Goal: Check status: Check status

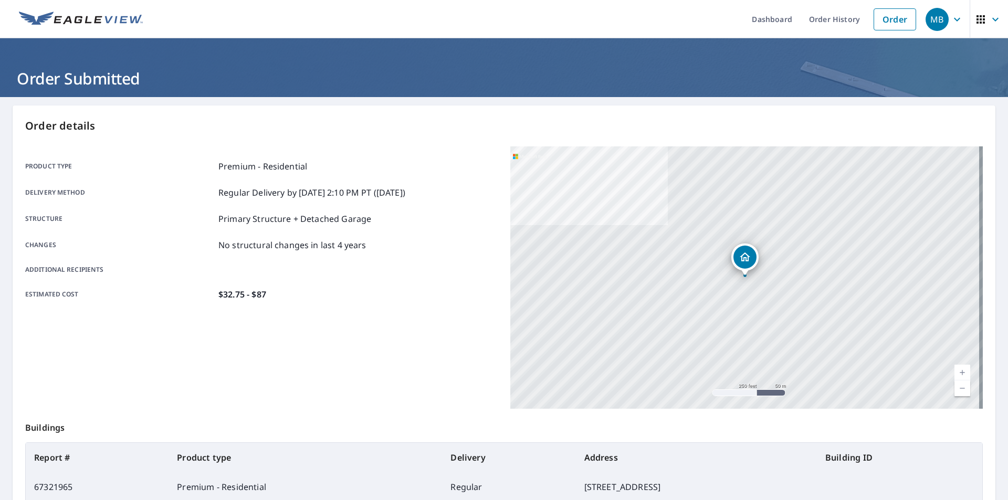
scroll to position [83, 0]
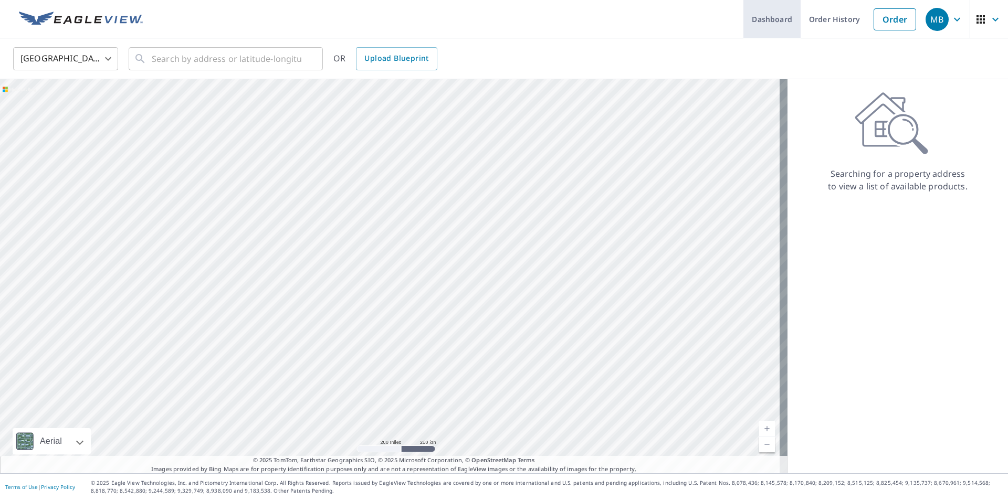
drag, startPoint x: 781, startPoint y: 21, endPoint x: 779, endPoint y: 30, distance: 9.8
click at [782, 21] on link "Dashboard" at bounding box center [771, 19] width 57 height 38
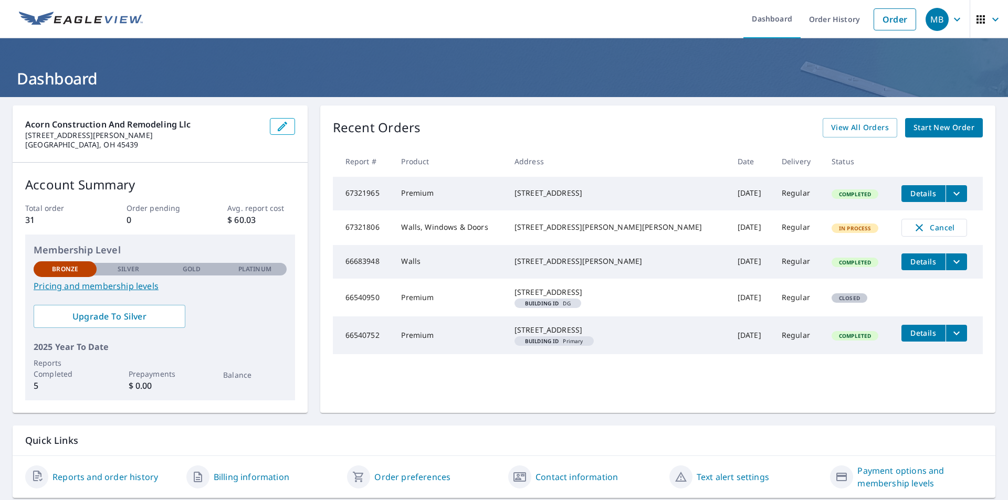
click at [832, 198] on span "Completed" at bounding box center [854, 194] width 45 height 7
click at [907, 193] on span "Details" at bounding box center [922, 193] width 31 height 10
click at [953, 194] on icon "filesDropdownBtn-67321965" at bounding box center [956, 194] width 6 height 4
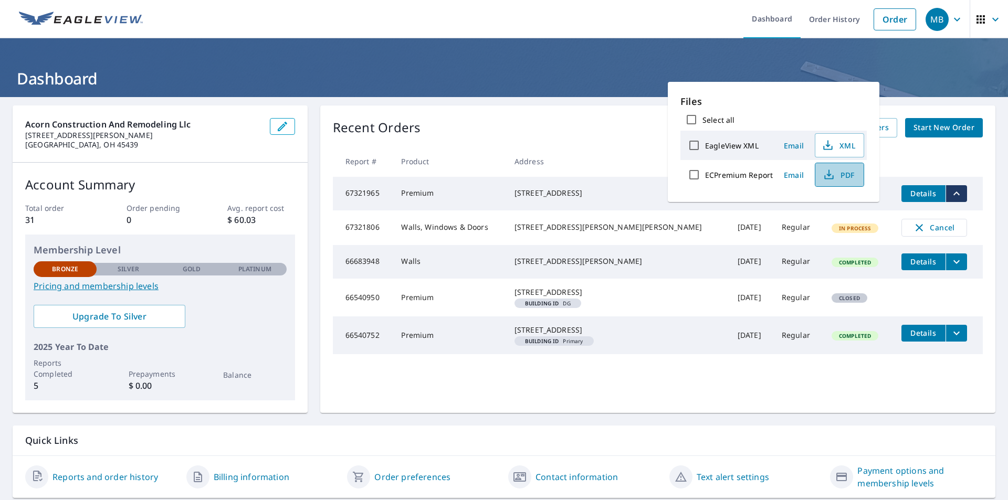
click at [829, 176] on icon "button" at bounding box center [828, 174] width 13 height 13
